Goal: Information Seeking & Learning: Learn about a topic

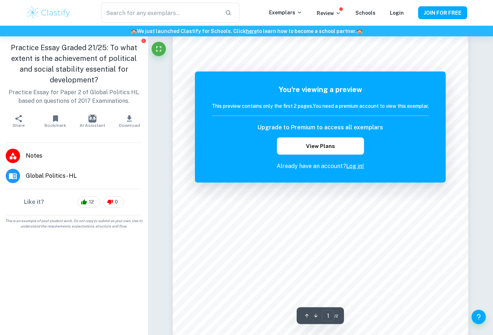
scroll to position [43, 0]
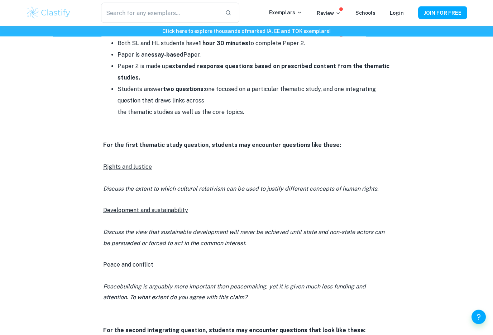
scroll to position [359, 0]
click at [187, 185] on icon "Discuss the extent to which cultural relativism can be used to justify differen…" at bounding box center [240, 188] width 275 height 7
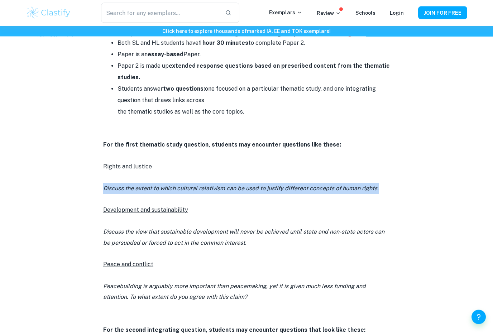
click at [187, 185] on icon "Discuss the extent to which cultural relativism can be used to justify differen…" at bounding box center [240, 188] width 275 height 7
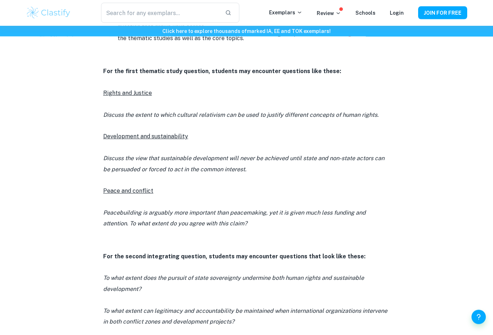
scroll to position [442, 0]
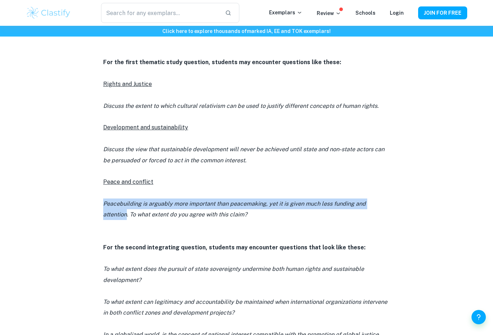
drag, startPoint x: 102, startPoint y: 199, endPoint x: 127, endPoint y: 210, distance: 27.9
click at [127, 210] on div "IB Global Politics Paper 2 By Wojtek • July 25, 2025 Get feedback on your Globa…" at bounding box center [246, 165] width 441 height 1104
click at [127, 210] on icon "Peacebuilding is arguably more important than peacemaking, yet it is given much…" at bounding box center [234, 209] width 262 height 18
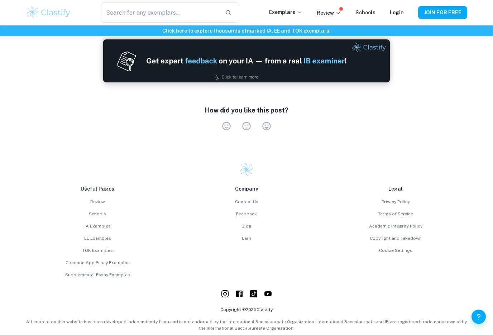
scroll to position [1055, 0]
